Goal: Task Accomplishment & Management: Complete application form

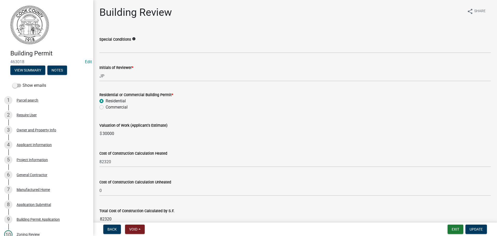
scroll to position [78, 0]
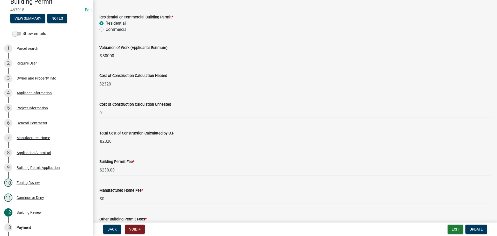
click at [102, 171] on input "230.00" at bounding box center [296, 170] width 389 height 11
type input "0"
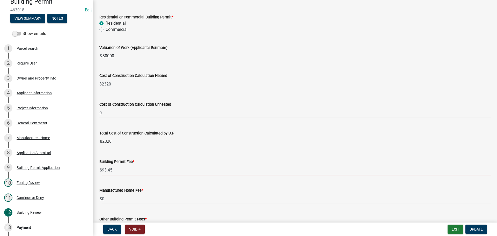
click at [108, 169] on input "93.45" at bounding box center [296, 170] width 389 height 11
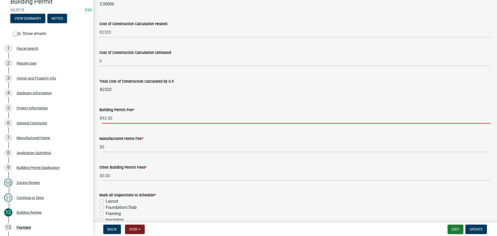
scroll to position [103, 0]
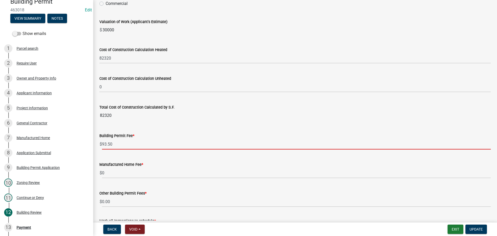
click at [103, 143] on input "93.50" at bounding box center [296, 144] width 389 height 11
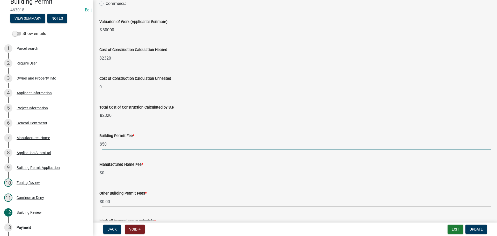
type input "0"
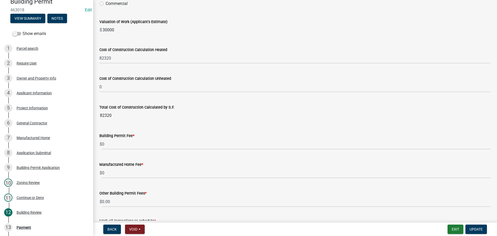
click at [102, 173] on span "$" at bounding box center [100, 172] width 3 height 11
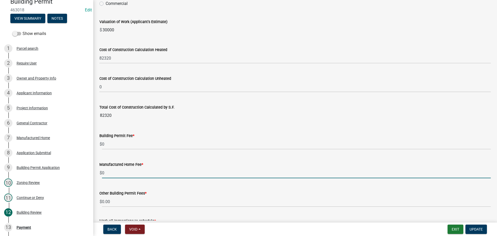
click at [102, 173] on input "0" at bounding box center [296, 172] width 389 height 11
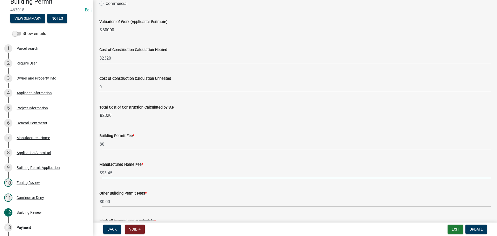
drag, startPoint x: 108, startPoint y: 172, endPoint x: 116, endPoint y: 185, distance: 14.5
click at [109, 173] on input "93.45" at bounding box center [296, 172] width 389 height 11
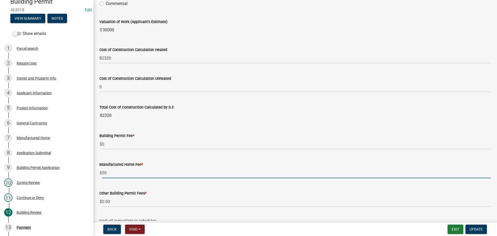
type input "0"
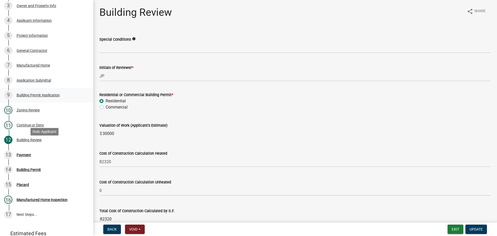
scroll to position [129, 0]
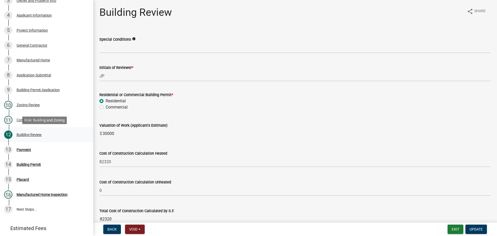
click at [28, 135] on div "Building Review" at bounding box center [29, 135] width 25 height 4
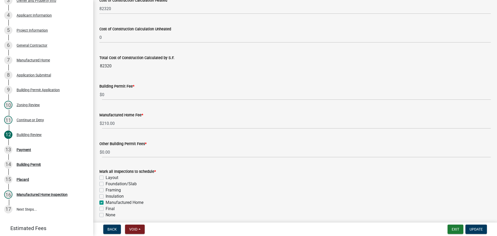
scroll to position [155, 0]
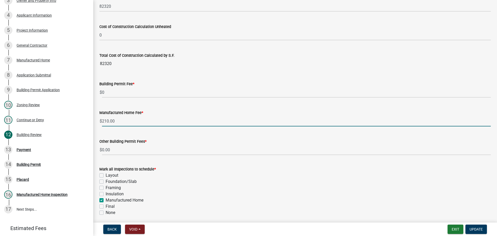
click at [103, 122] on input "210.00" at bounding box center [296, 121] width 389 height 11
type input "0"
click at [108, 121] on input "93.00" at bounding box center [296, 121] width 389 height 11
type input "93.00"
click at [478, 228] on span "Update" at bounding box center [475, 229] width 13 height 4
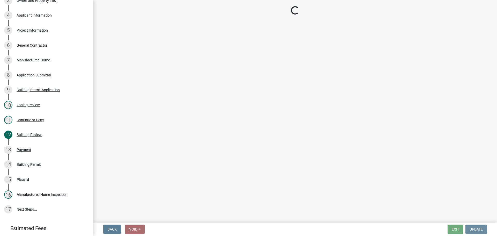
scroll to position [0, 0]
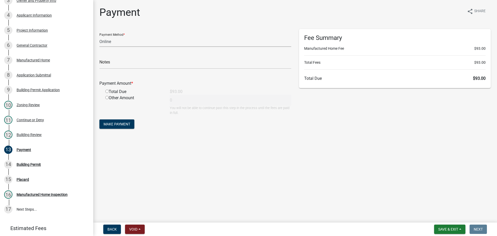
click at [120, 39] on select "Credit Card POS Check Cash Online" at bounding box center [195, 41] width 192 height 11
select select "0: 2"
click at [99, 36] on select "Credit Card POS Check Cash Online" at bounding box center [195, 41] width 192 height 11
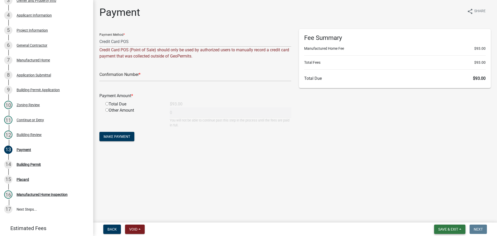
click at [442, 228] on span "Save & Exit" at bounding box center [448, 229] width 20 height 4
click at [436, 215] on button "Save & Exit" at bounding box center [444, 215] width 41 height 12
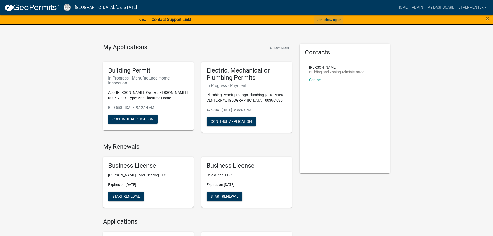
click at [322, 20] on button "Don't show again" at bounding box center [328, 20] width 29 height 9
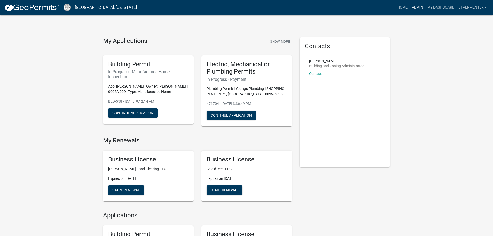
click at [418, 8] on link "Admin" at bounding box center [417, 8] width 16 height 10
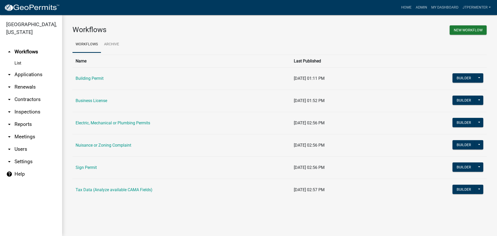
click at [33, 68] on link "arrow_drop_down Applications" at bounding box center [31, 74] width 62 height 12
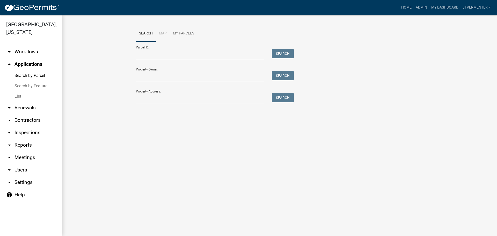
click at [32, 58] on link "arrow_drop_up Applications" at bounding box center [31, 64] width 62 height 12
click at [421, 6] on link "Admin" at bounding box center [421, 8] width 16 height 10
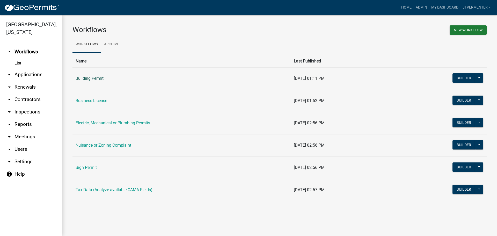
click at [83, 79] on link "Building Permit" at bounding box center [90, 78] width 28 height 5
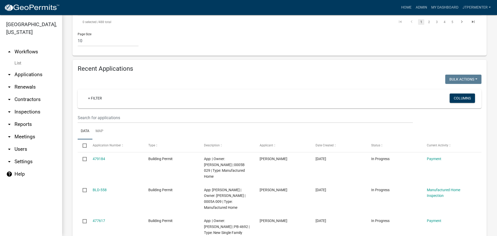
scroll to position [517, 0]
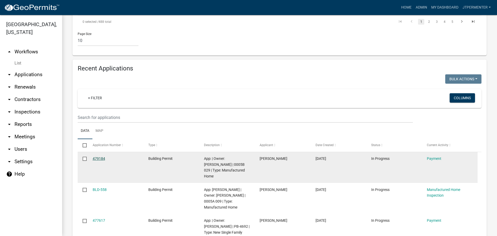
click at [96, 156] on link "479184" at bounding box center [99, 158] width 12 height 4
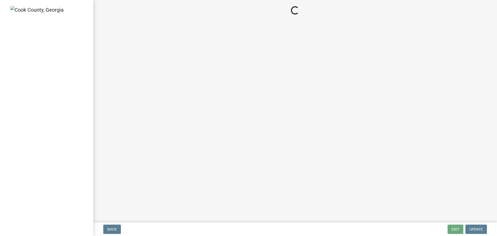
select select "3: 3"
